Goal: Download file/media

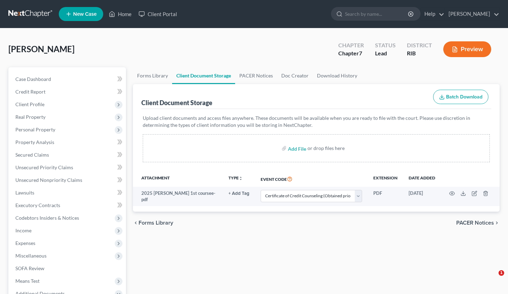
select select "0"
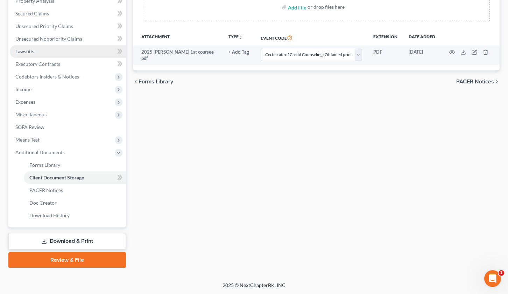
scroll to position [141, 0]
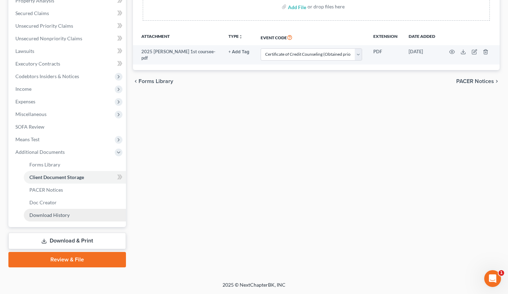
drag, startPoint x: 91, startPoint y: 243, endPoint x: 125, endPoint y: 216, distance: 43.4
click at [91, 243] on link "Download & Print" at bounding box center [67, 240] width 118 height 16
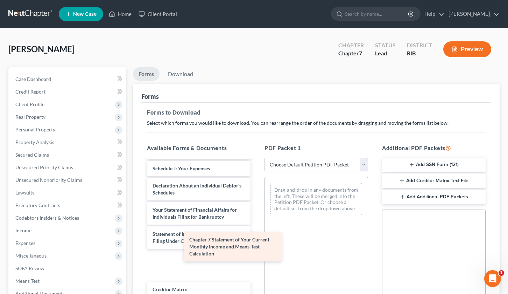
scroll to position [181, 0]
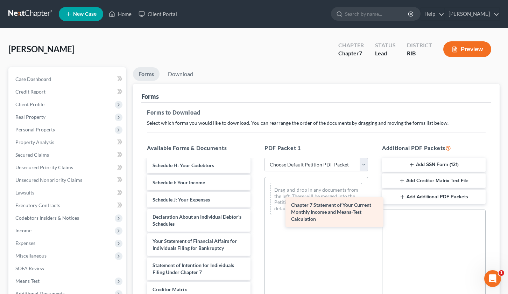
drag, startPoint x: 213, startPoint y: 262, endPoint x: 338, endPoint y: 226, distance: 130.0
click at [256, 216] on div "Chapter 7 Statement of Your Current Monthly Income and Means-Test Calculation 2…" at bounding box center [198, 166] width 115 height 377
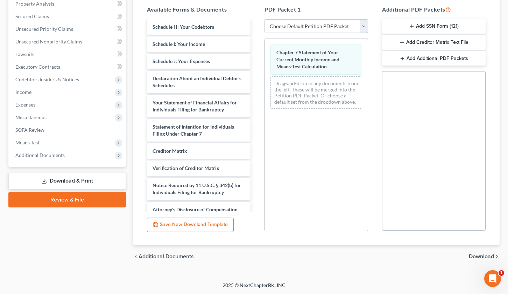
scroll to position [139, 0]
click at [488, 255] on span "Download" at bounding box center [481, 256] width 25 height 6
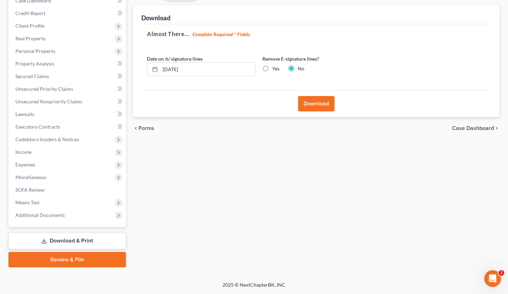
scroll to position [78, 0]
click at [306, 101] on button "Download" at bounding box center [316, 103] width 36 height 15
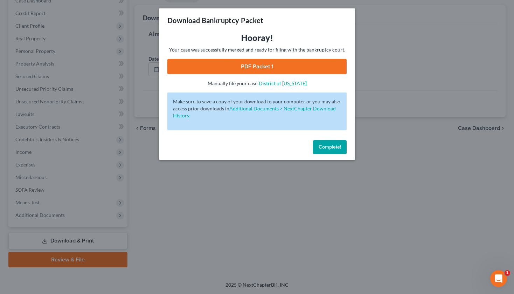
click at [267, 69] on link "PDF Packet 1" at bounding box center [256, 66] width 179 height 15
click at [327, 146] on span "Complete!" at bounding box center [329, 147] width 22 height 6
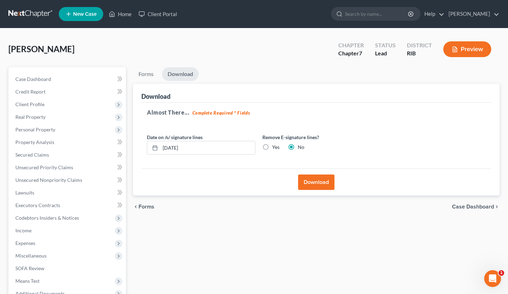
scroll to position [0, 0]
click at [464, 14] on link "[PERSON_NAME]" at bounding box center [472, 14] width 54 height 13
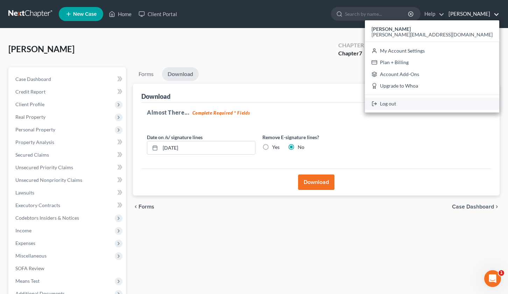
click at [447, 103] on link "Log out" at bounding box center [432, 104] width 134 height 12
